Goal: Information Seeking & Learning: Learn about a topic

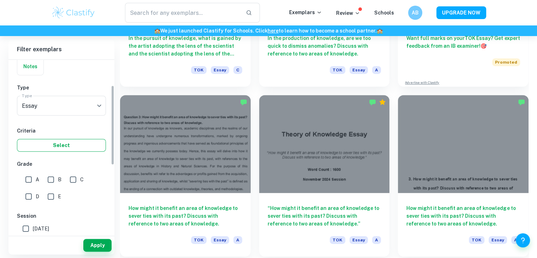
scroll to position [66, 0]
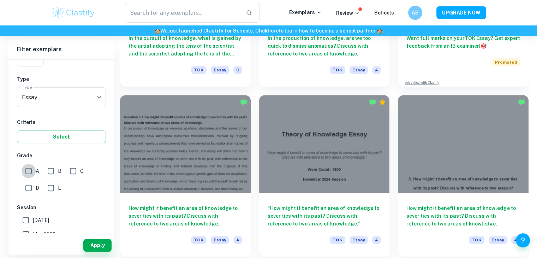
click at [26, 168] on input "A" at bounding box center [29, 171] width 14 height 14
checkbox input "true"
click at [98, 246] on button "Apply" at bounding box center [97, 245] width 28 height 13
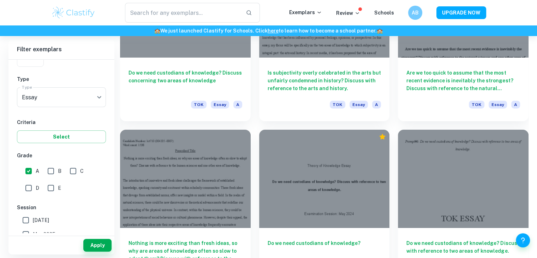
scroll to position [2479, 0]
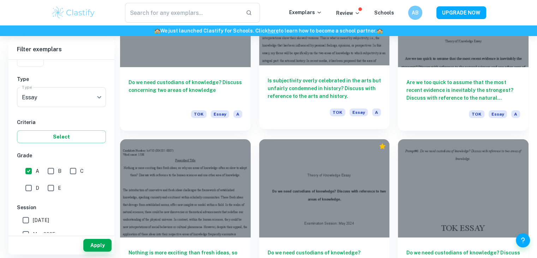
click at [297, 79] on h6 "Is subjectivity overly celebrated in the arts but unfairly condemned in history…" at bounding box center [325, 88] width 114 height 23
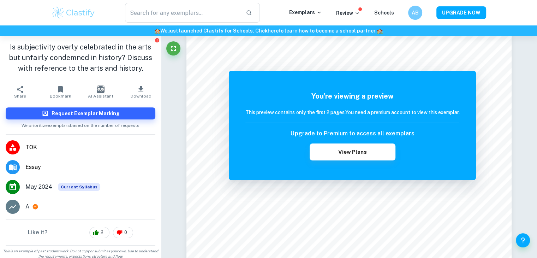
scroll to position [122, 0]
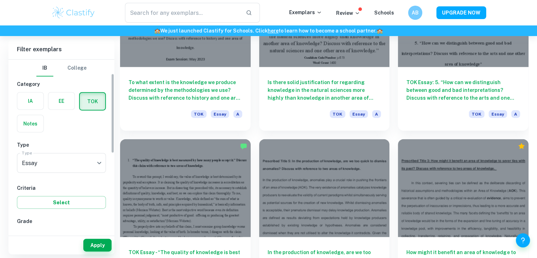
scroll to position [31, 0]
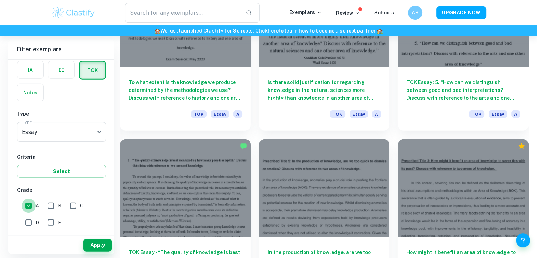
click at [29, 205] on input "A" at bounding box center [29, 206] width 14 height 14
checkbox input "false"
click at [100, 242] on button "Apply" at bounding box center [97, 245] width 28 height 13
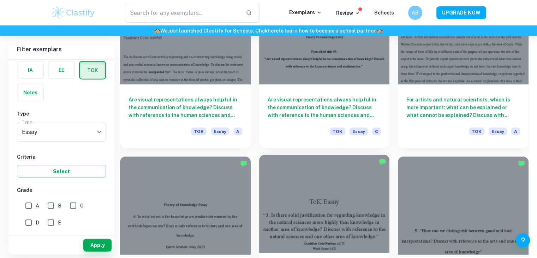
scroll to position [1786, 0]
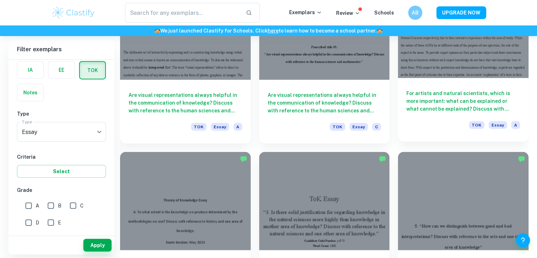
click at [459, 114] on div "For artists and natural scientists, which is more important: what can be explai…" at bounding box center [463, 110] width 131 height 64
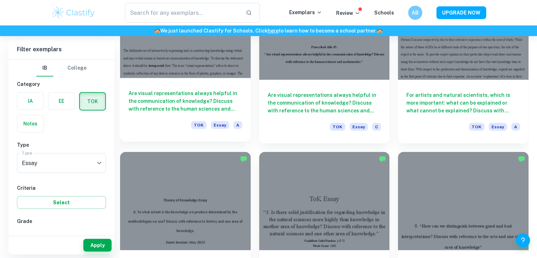
scroll to position [1843, 0]
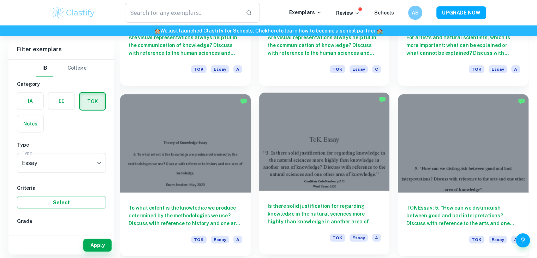
click at [308, 204] on h6 "Is there solid justification for regarding knowledge in the natural sciences mo…" at bounding box center [325, 213] width 114 height 23
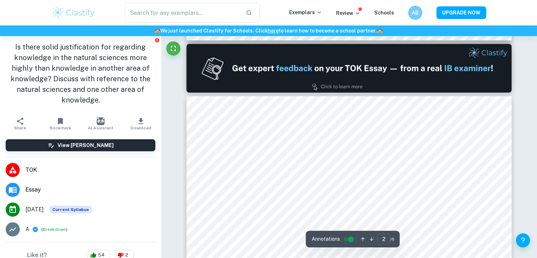
scroll to position [425, 0]
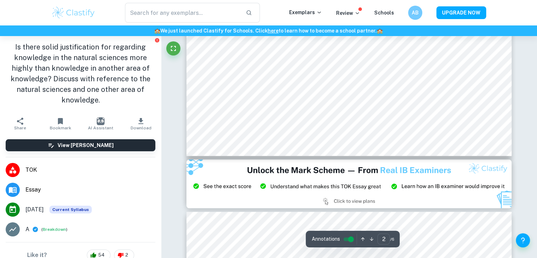
type input "3"
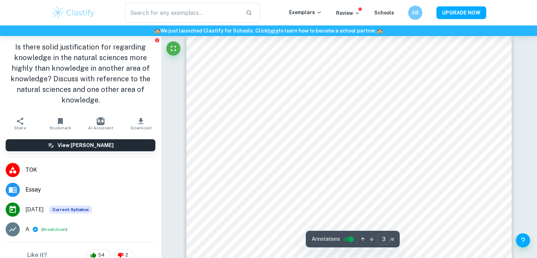
scroll to position [969, 0]
